Goal: Information Seeking & Learning: Learn about a topic

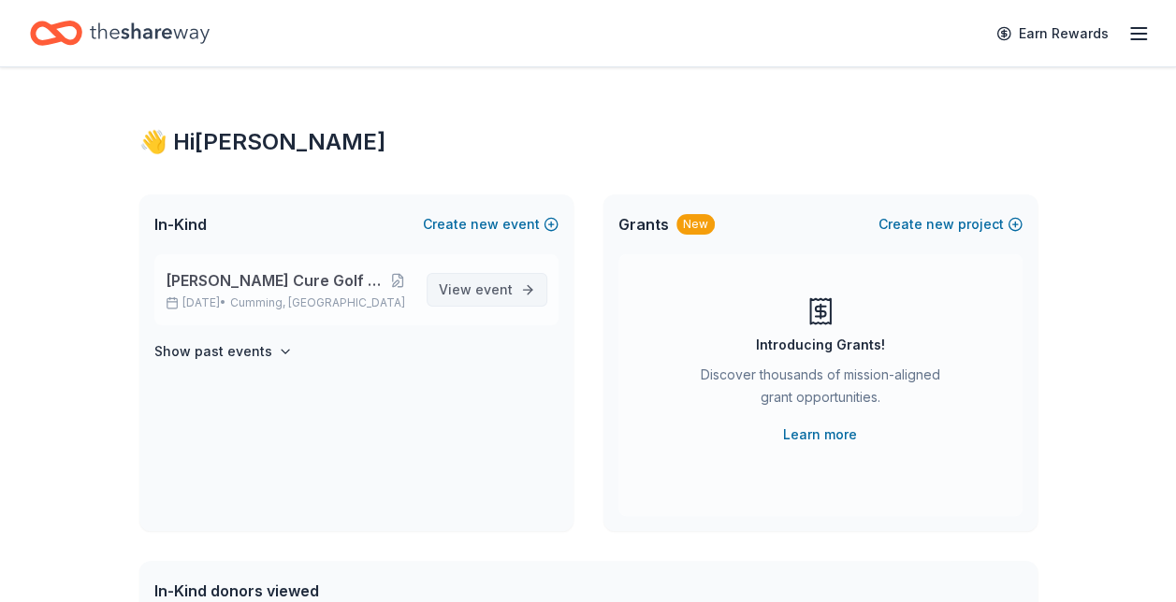
click at [508, 291] on span "event" at bounding box center [493, 290] width 37 height 16
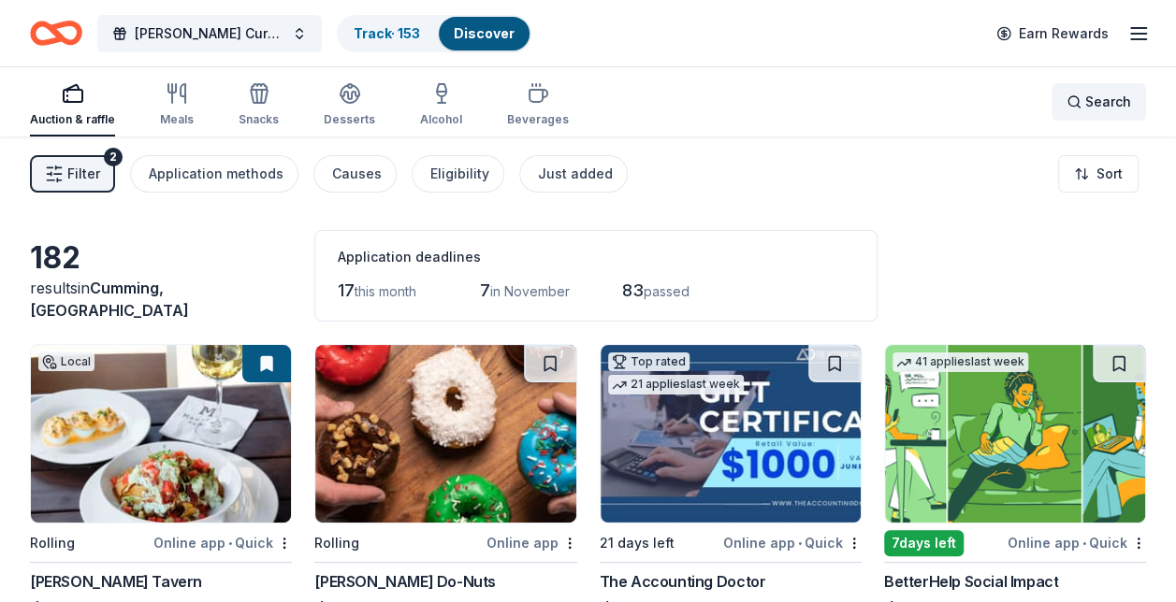
click at [1079, 100] on div "Search" at bounding box center [1098, 102] width 65 height 22
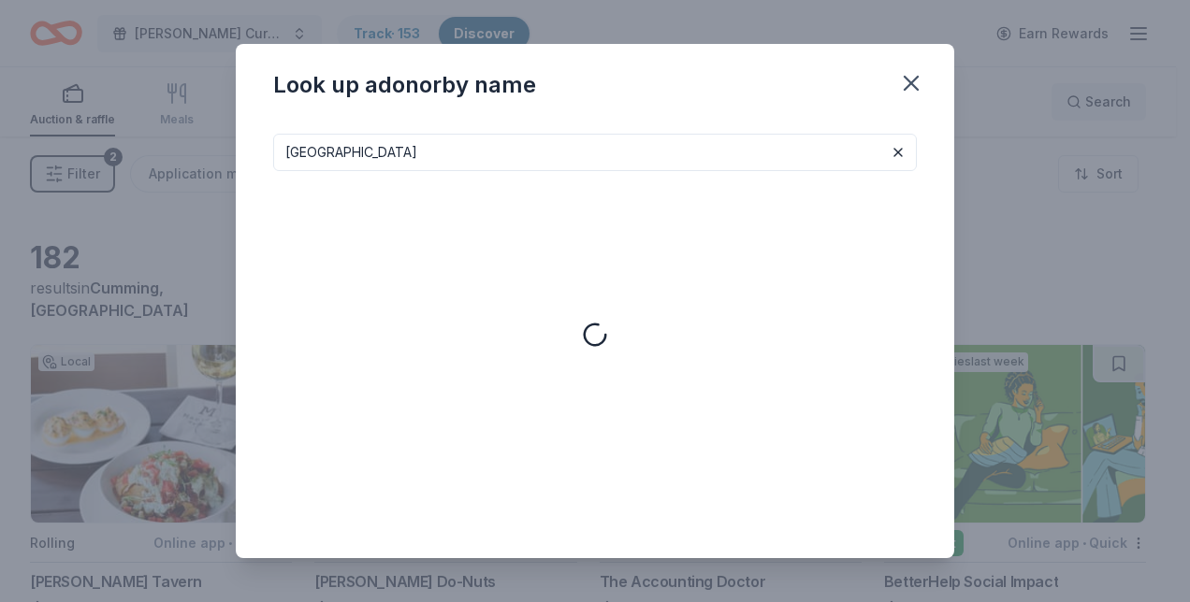
type input "rock city"
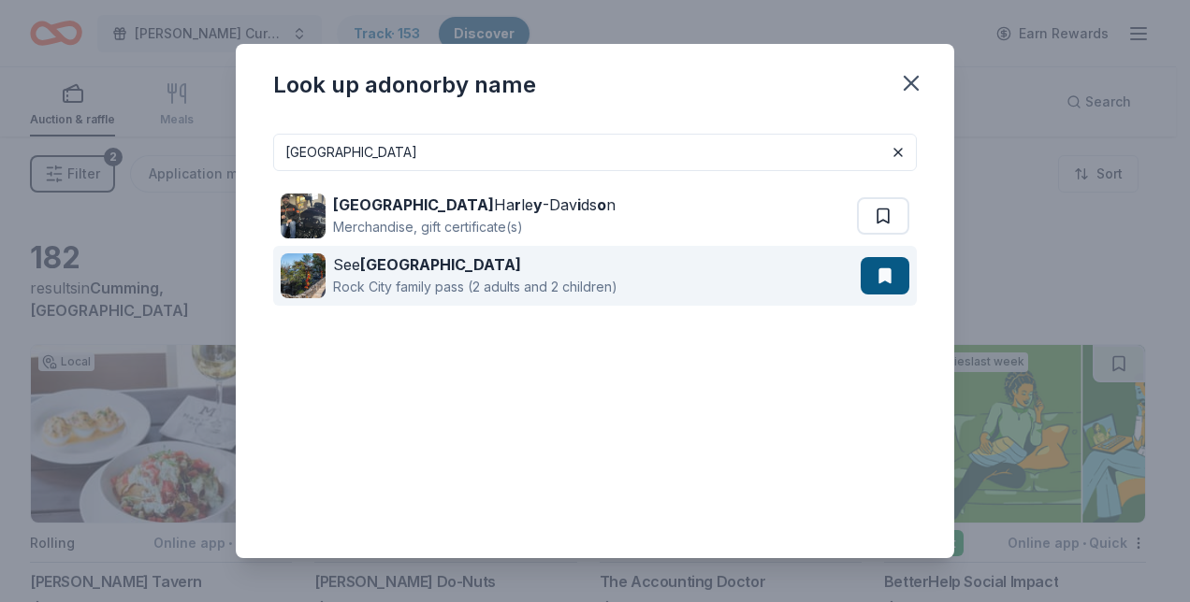
click at [486, 281] on div "Rock City family pass (2 adults and 2 children)" at bounding box center [475, 287] width 284 height 22
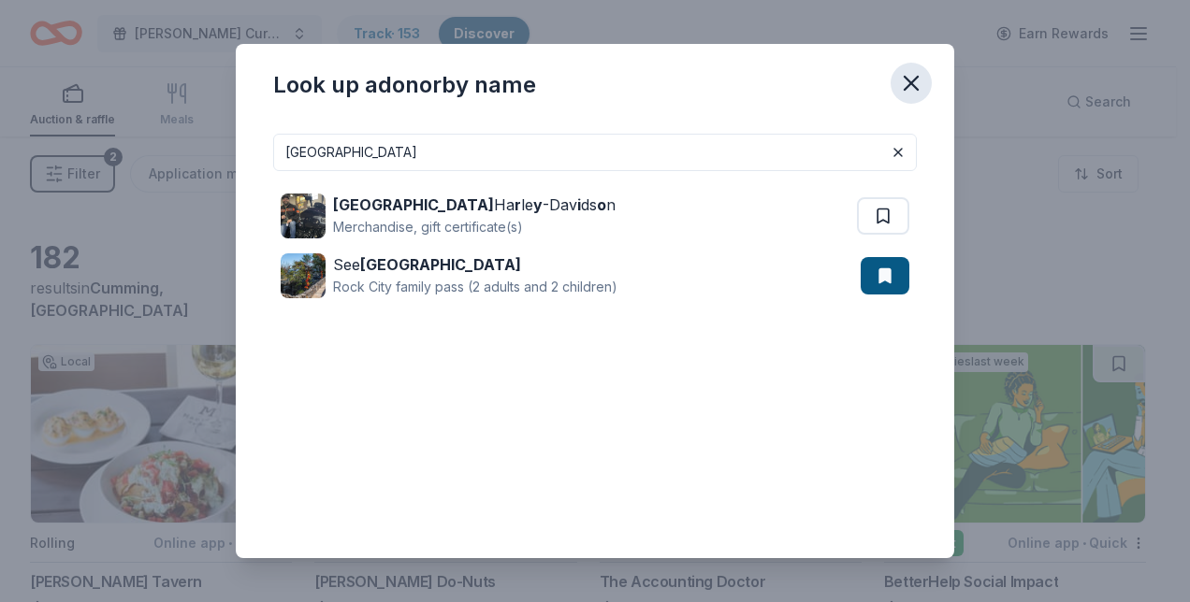
click at [911, 79] on icon "button" at bounding box center [911, 83] width 26 height 26
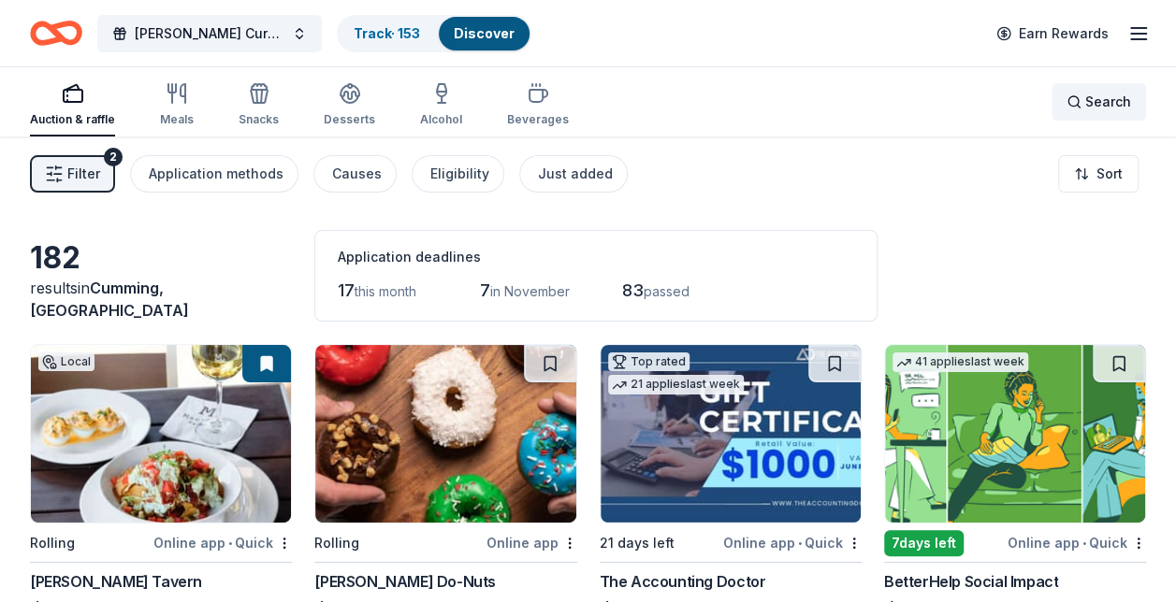
click at [1102, 108] on span "Search" at bounding box center [1108, 102] width 46 height 22
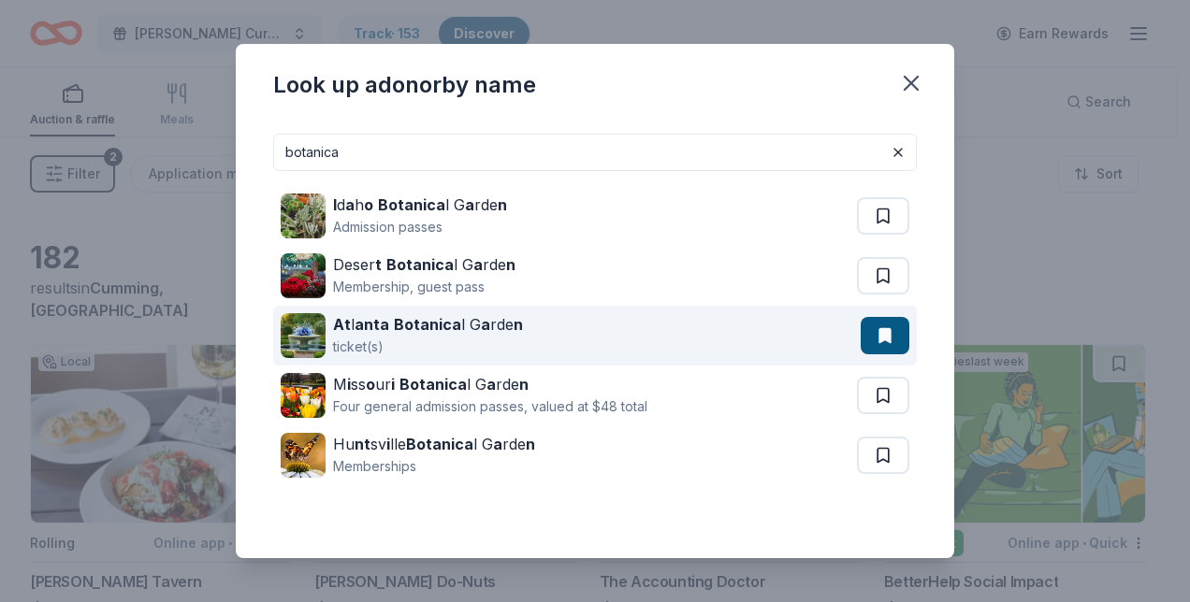
type input "botanica"
click at [456, 332] on div "At l anta Botanica l G a rde n" at bounding box center [428, 324] width 190 height 22
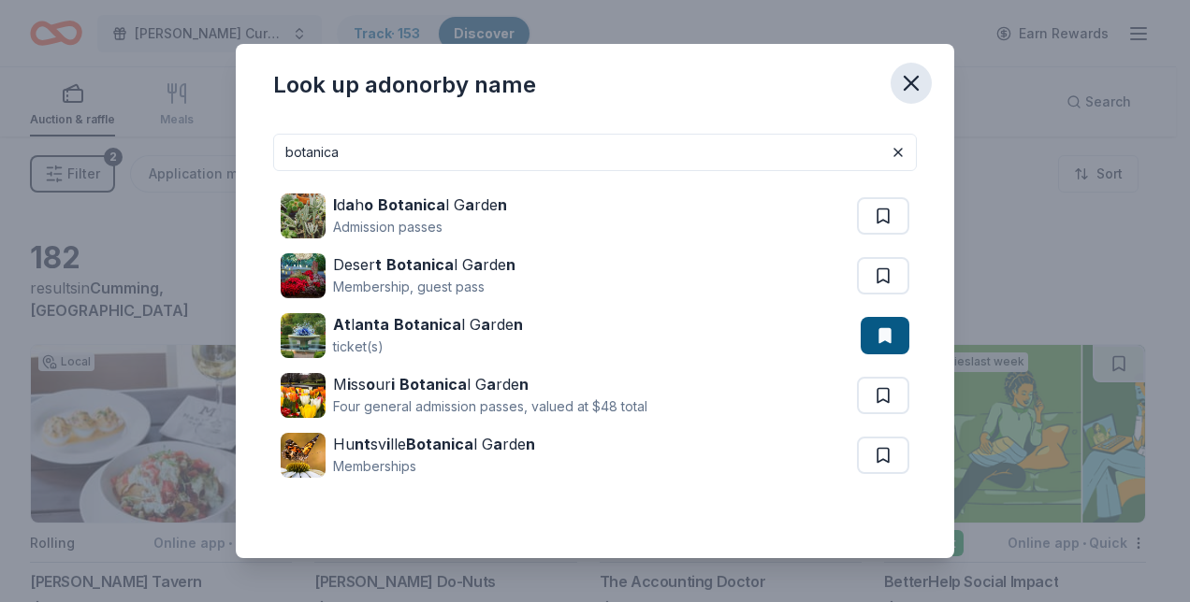
click at [907, 77] on icon "button" at bounding box center [911, 83] width 26 height 26
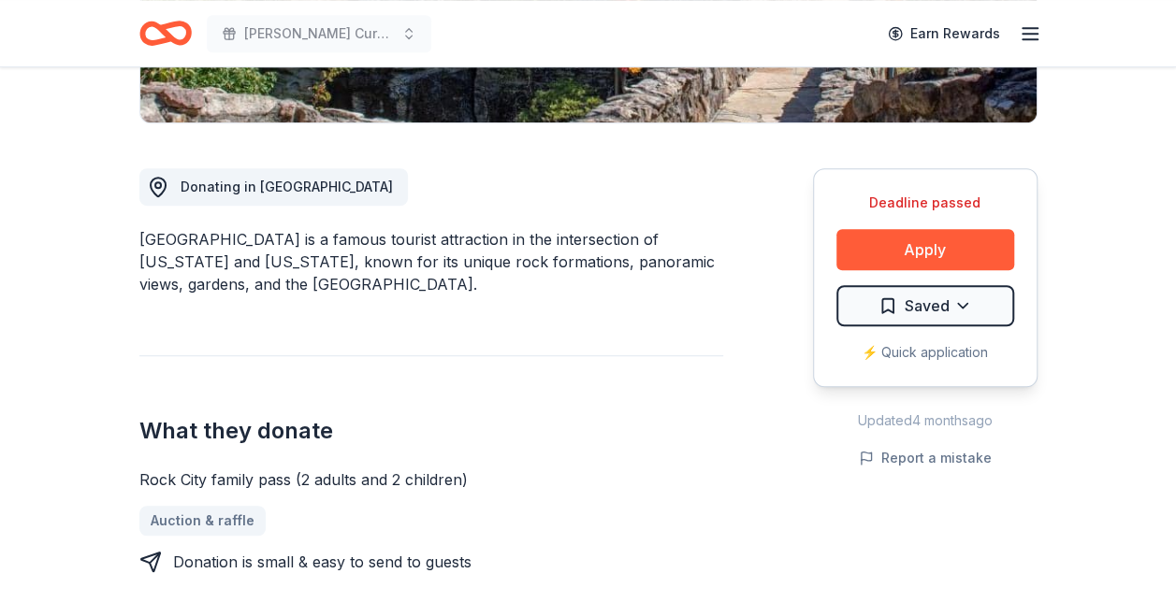
scroll to position [468, 0]
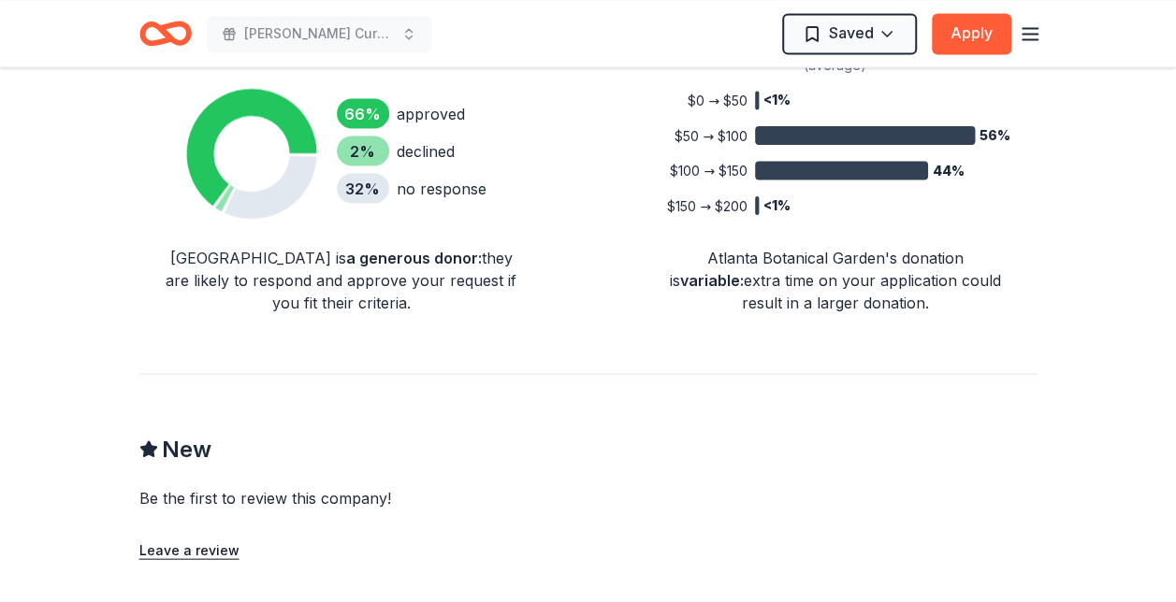
scroll to position [1726, 0]
